Goal: Task Accomplishment & Management: Complete application form

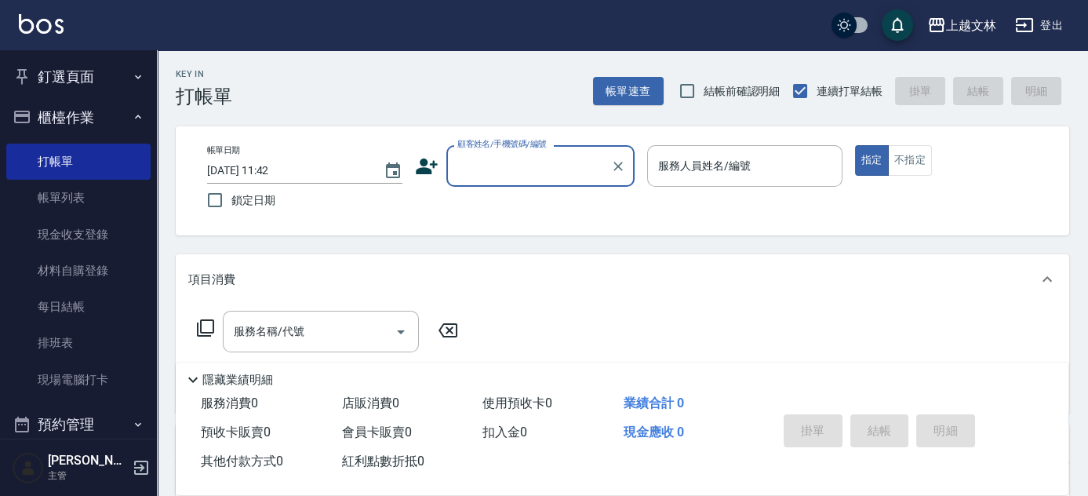
click at [551, 166] on input "顧客姓名/手機號碼/編號" at bounding box center [528, 165] width 151 height 27
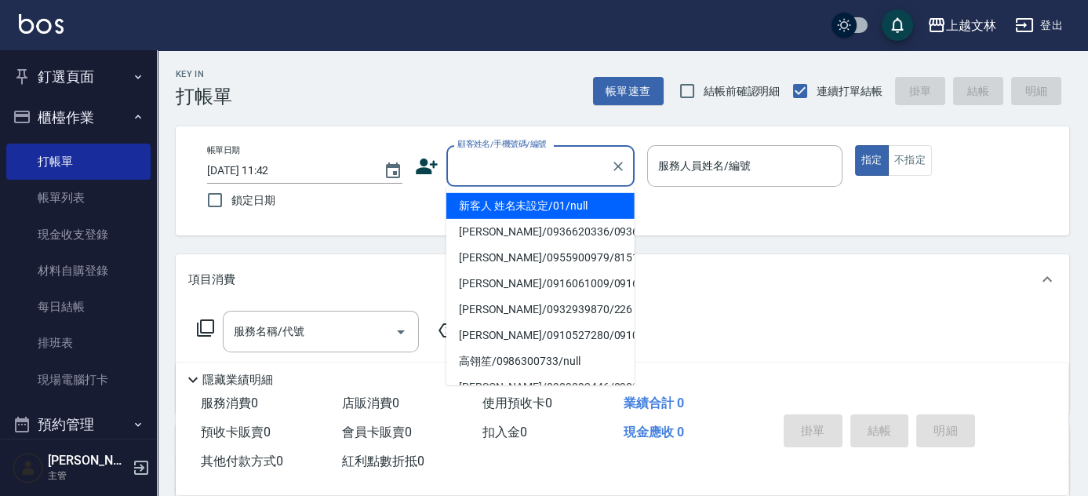
click at [511, 203] on li "新客人 姓名未設定/01/null" at bounding box center [540, 206] width 188 height 26
type input "新客人 姓名未設定/01/null"
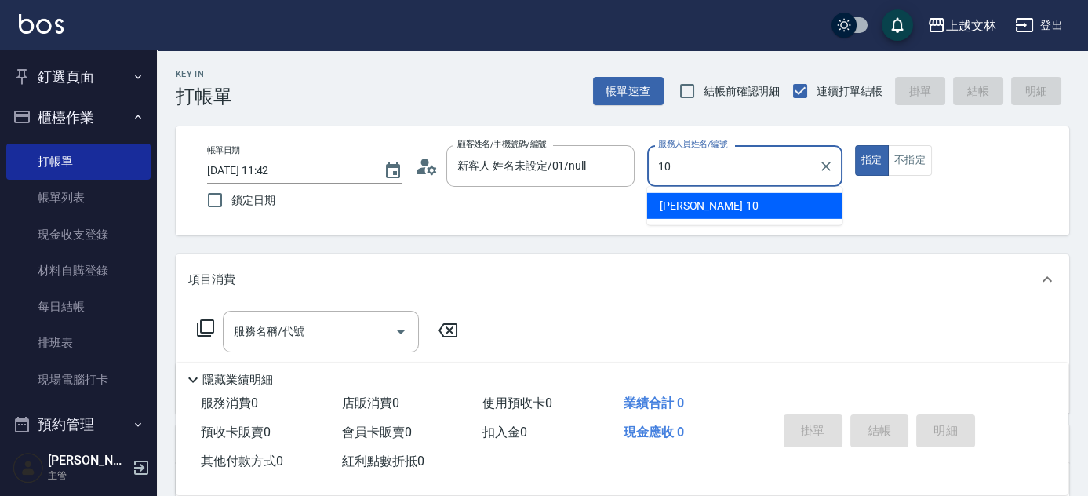
click at [660, 206] on span "[PERSON_NAME] -10" at bounding box center [709, 206] width 99 height 16
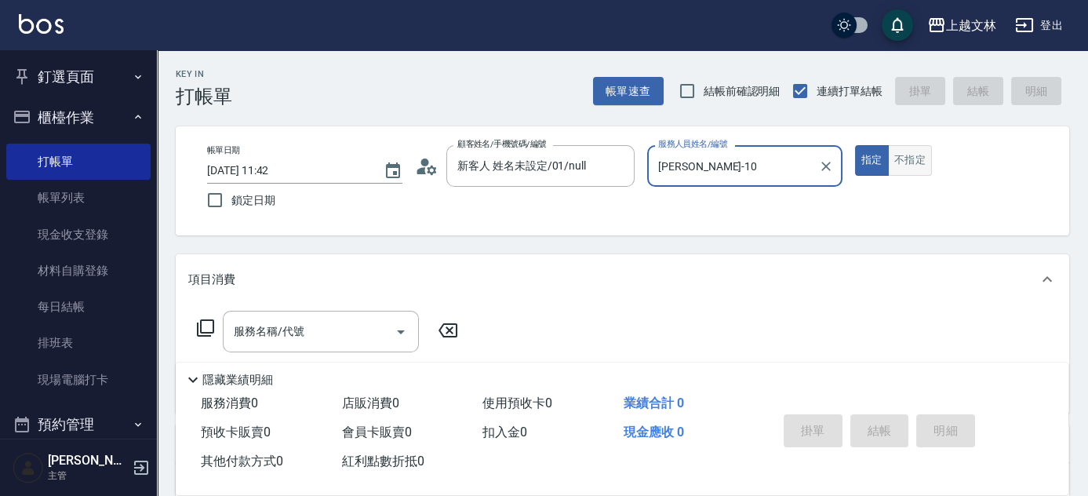
type input "[PERSON_NAME]-10"
click at [901, 158] on button "不指定" at bounding box center [910, 160] width 44 height 31
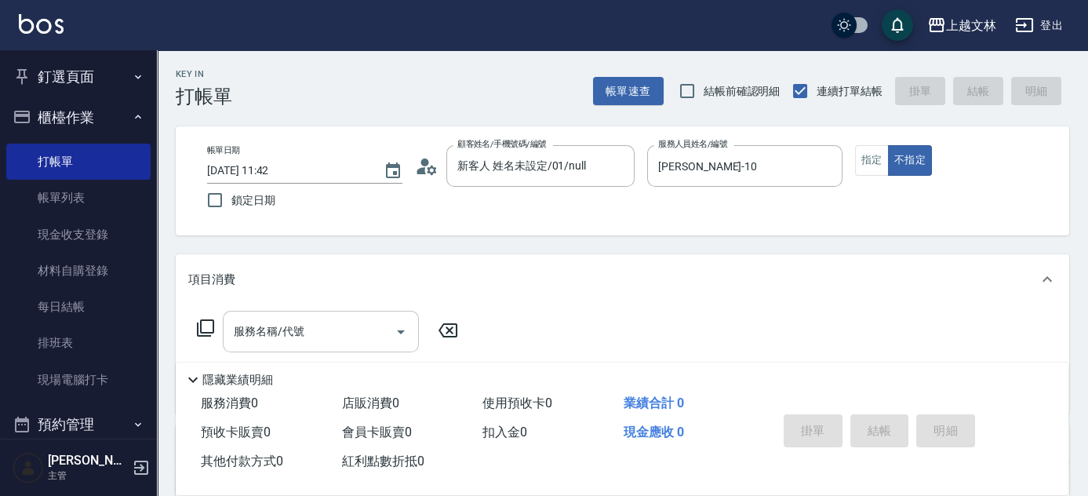
click at [315, 340] on input "服務名稱/代號" at bounding box center [309, 331] width 158 height 27
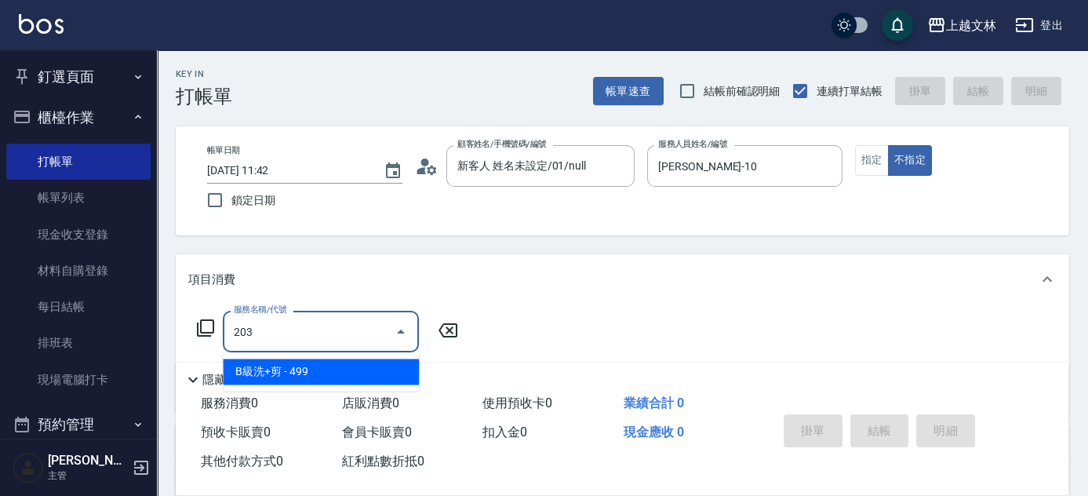
click at [245, 369] on span "B級洗+剪 - 499" at bounding box center [321, 371] width 196 height 26
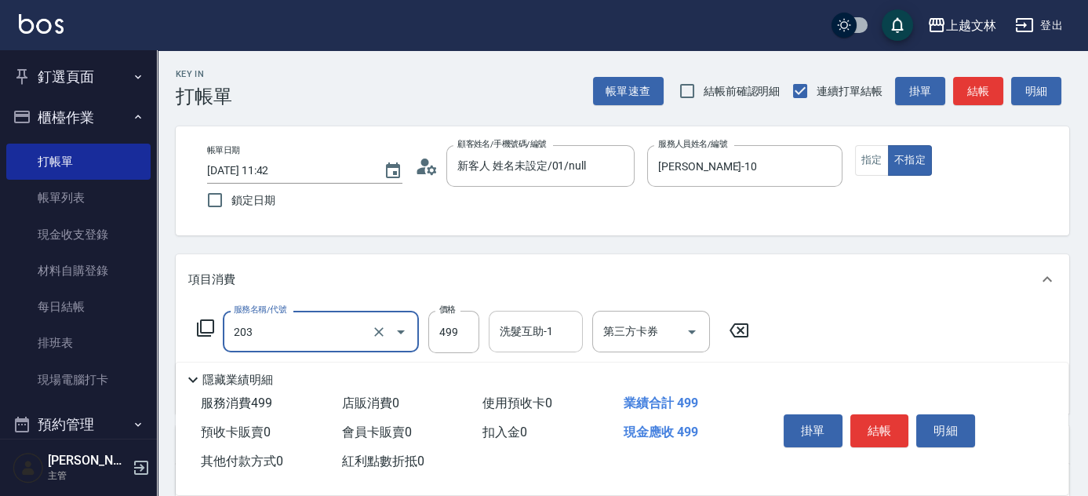
type input "B級洗+剪(203)"
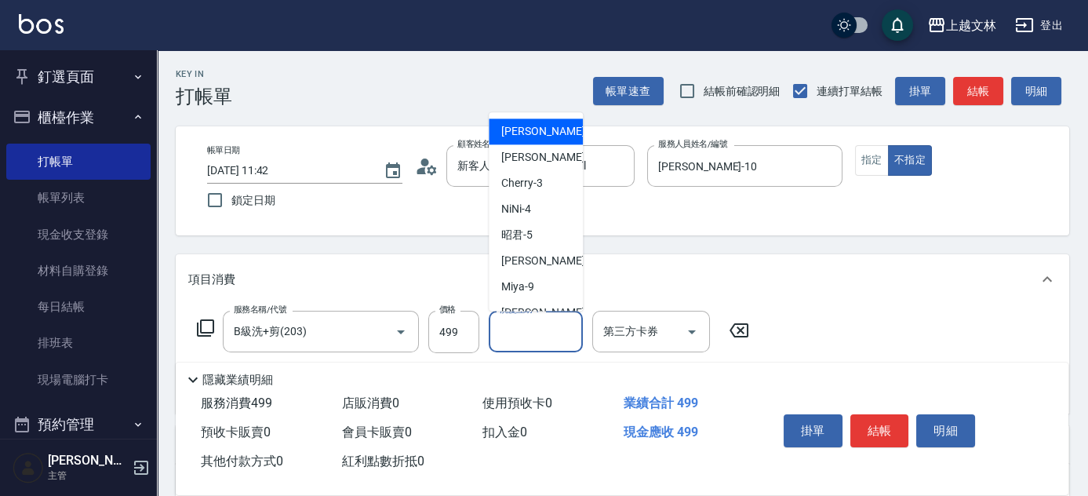
click at [557, 330] on input "洗髮互助-1" at bounding box center [536, 331] width 80 height 27
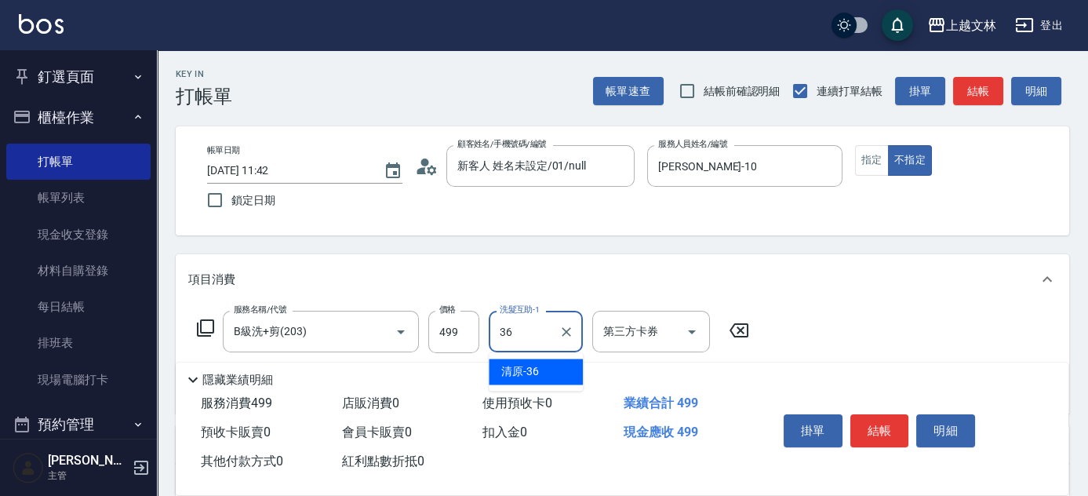
click at [523, 369] on span "清原 -36" at bounding box center [520, 371] width 38 height 16
type input "清原-36"
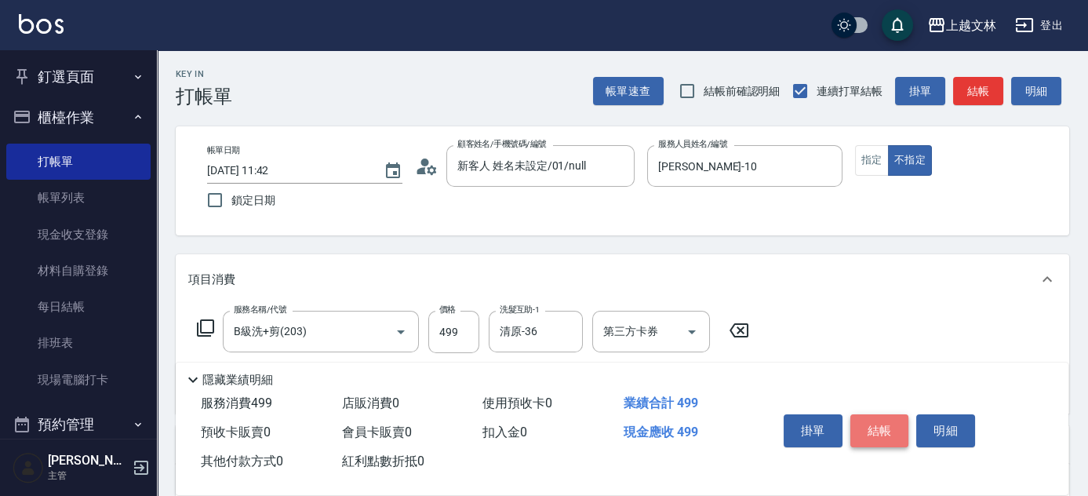
click at [870, 420] on button "結帳" at bounding box center [879, 430] width 59 height 33
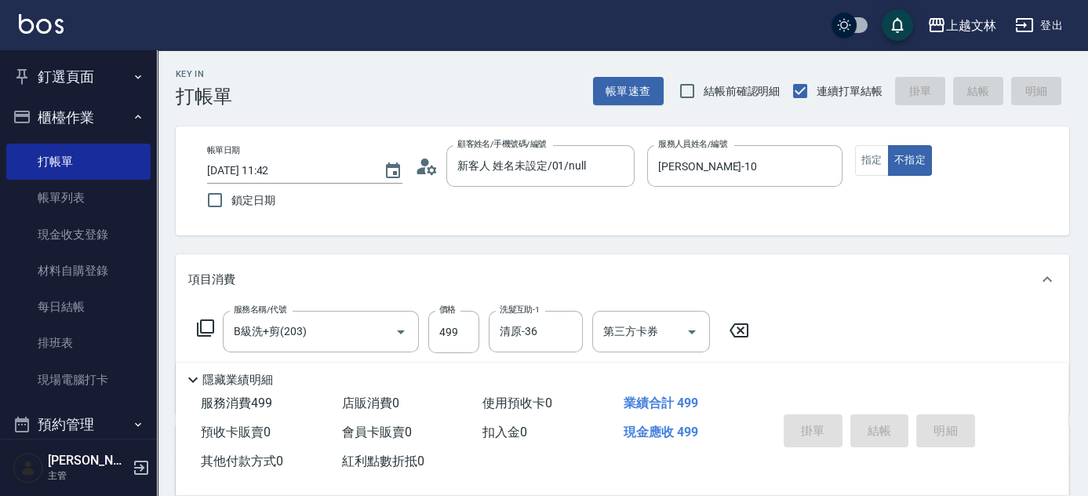
type input "[DATE] 13:15"
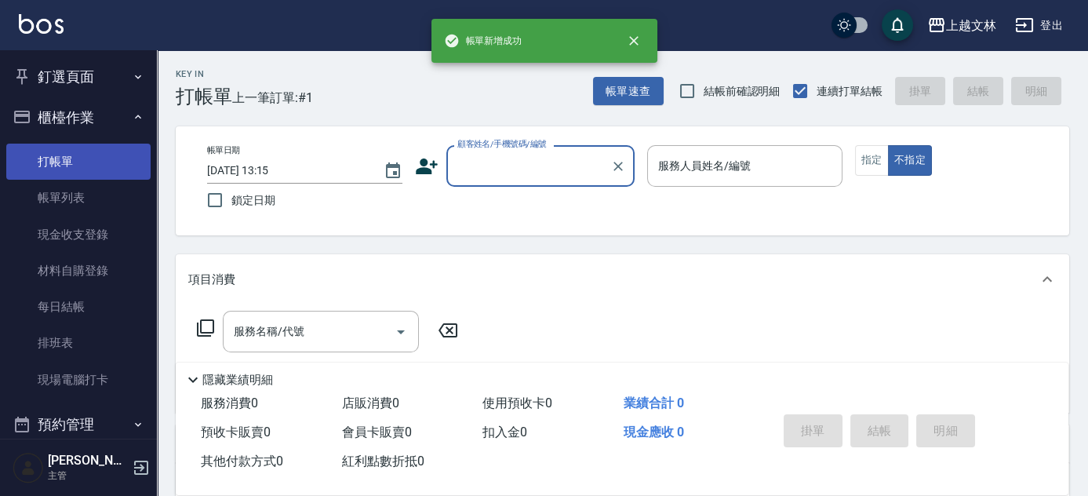
click at [69, 157] on link "打帳單" at bounding box center [78, 162] width 144 height 36
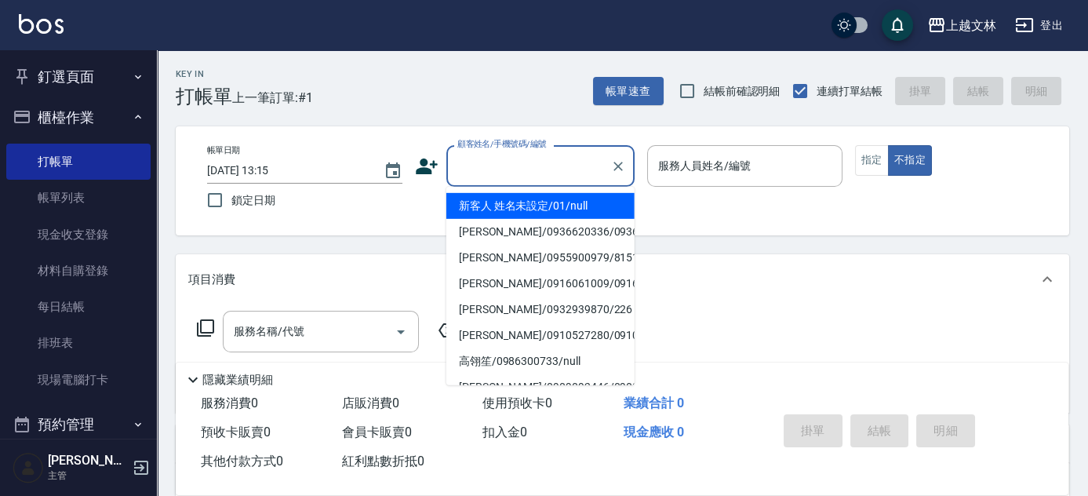
click at [486, 158] on input "顧客姓名/手機號碼/編號" at bounding box center [528, 165] width 151 height 27
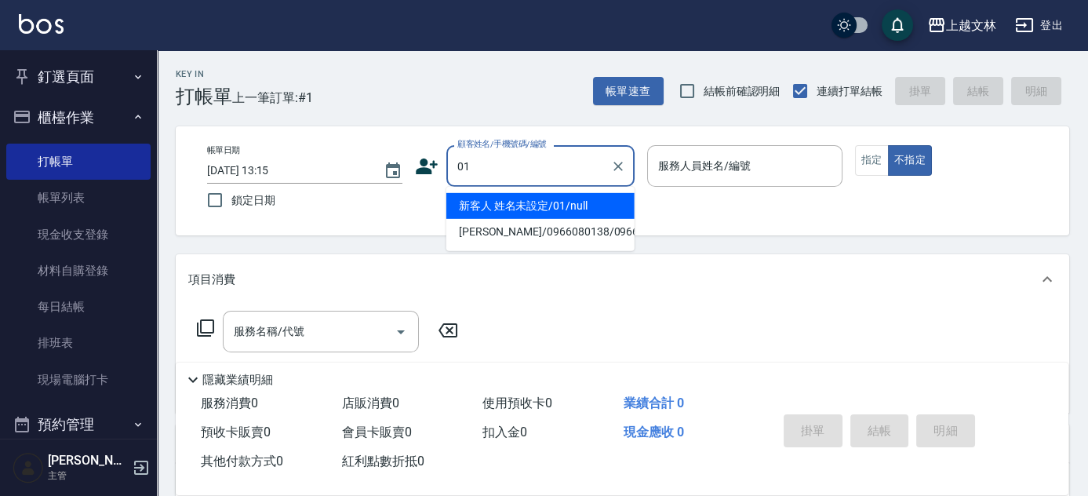
type input "新客人 姓名未設定/01/null"
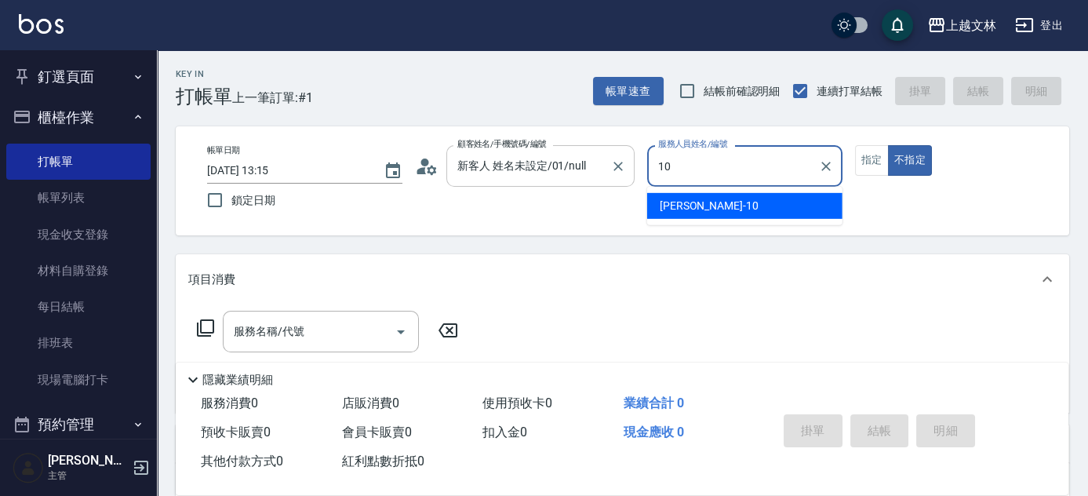
type input "[PERSON_NAME]-10"
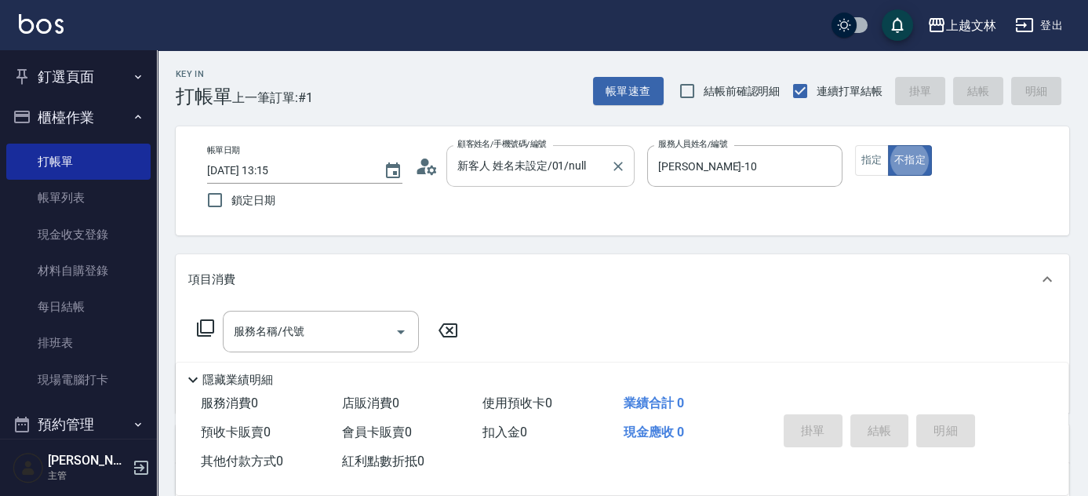
type button "false"
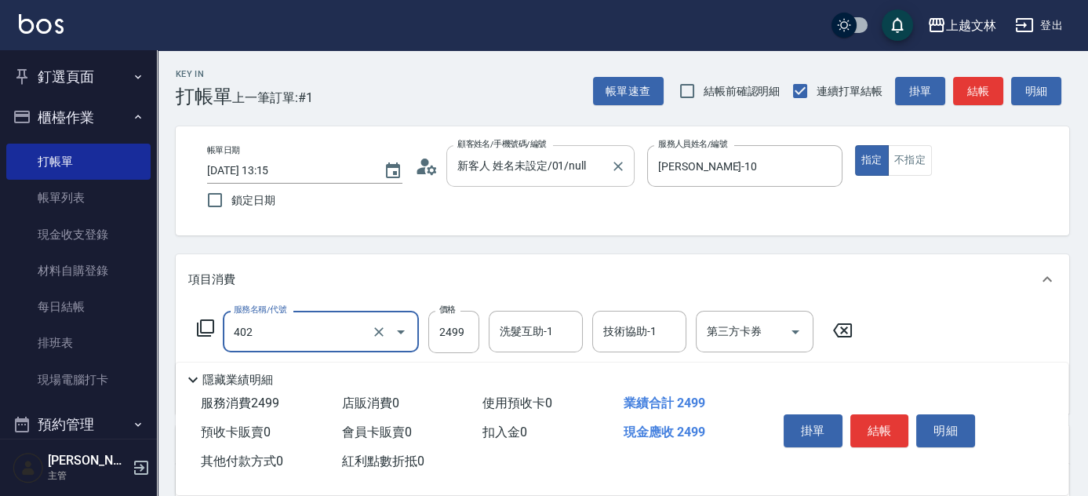
type input "嚴選染髮(402)"
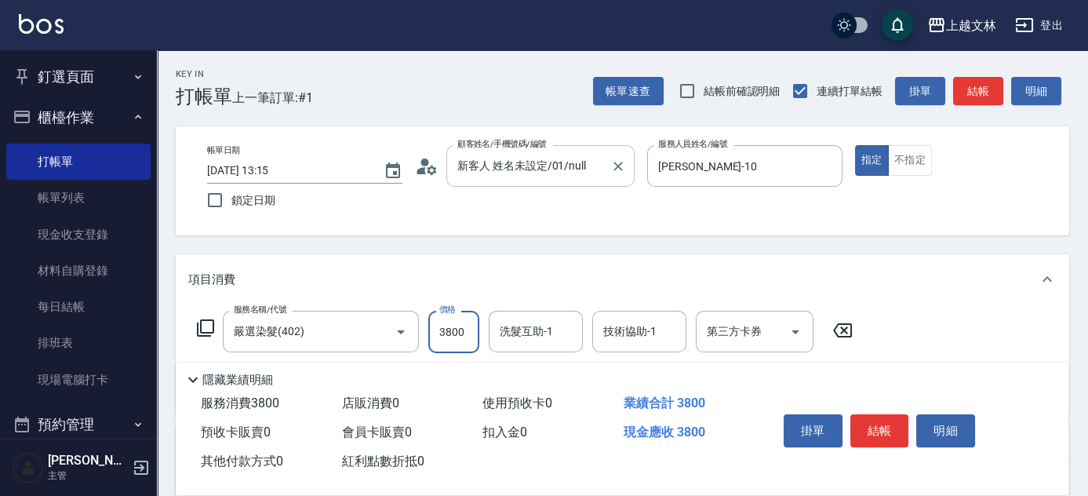
type input "3800"
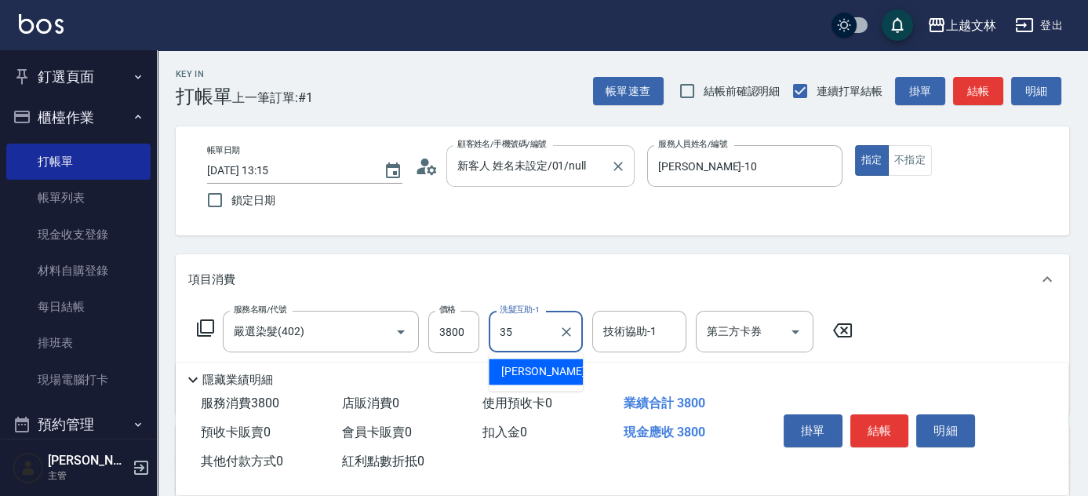
type input "[PERSON_NAME]-35"
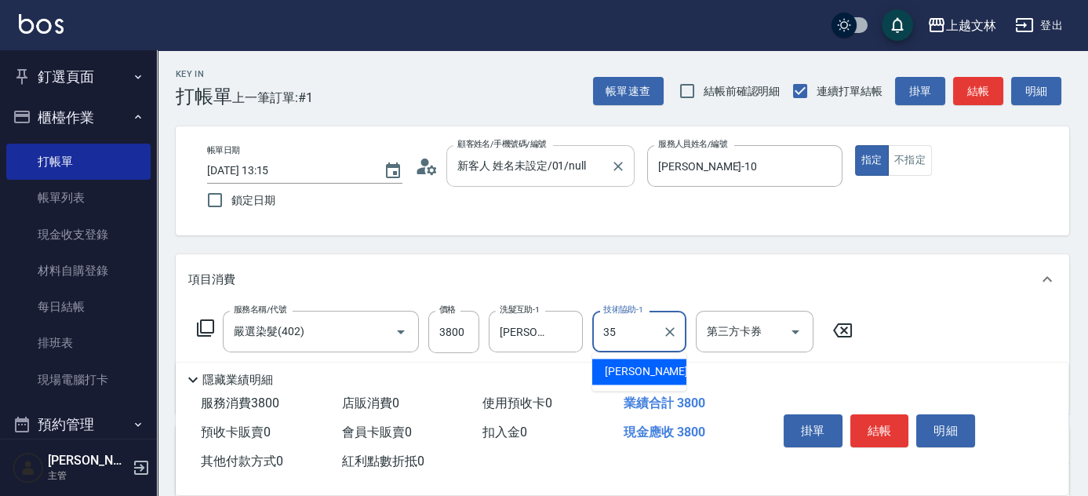
type input "[PERSON_NAME]-35"
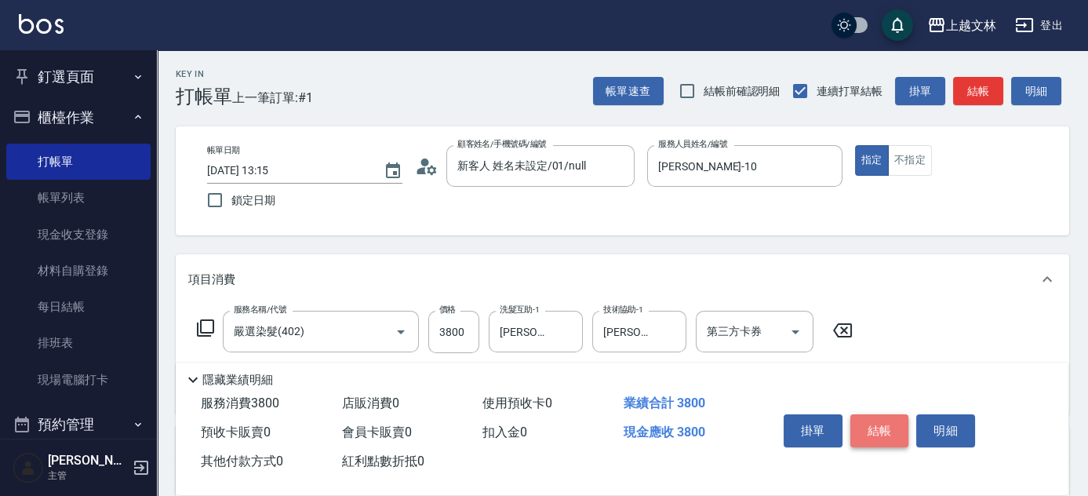
click at [897, 424] on button "結帳" at bounding box center [879, 430] width 59 height 33
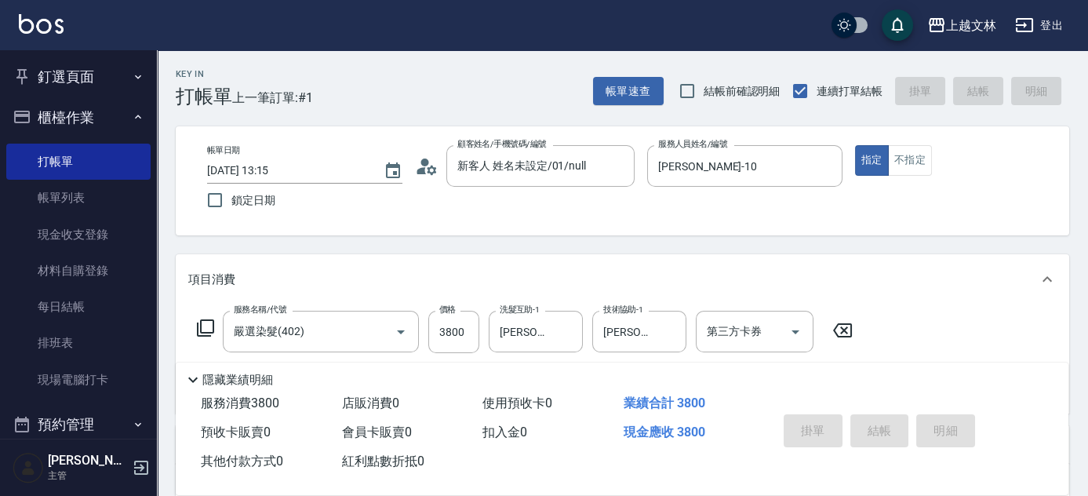
type input "[DATE] 13:43"
